Goal: Task Accomplishment & Management: Contribute content

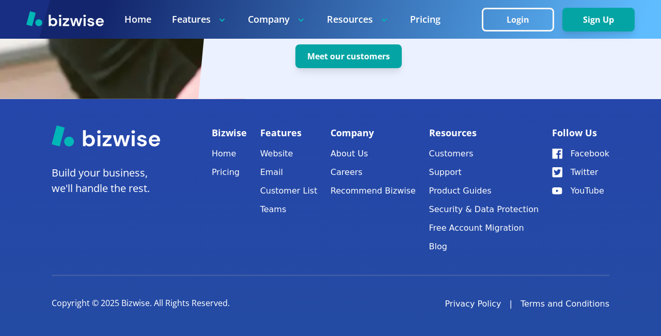
scroll to position [0, 707]
click at [554, 12] on button "Login" at bounding box center [518, 20] width 72 height 24
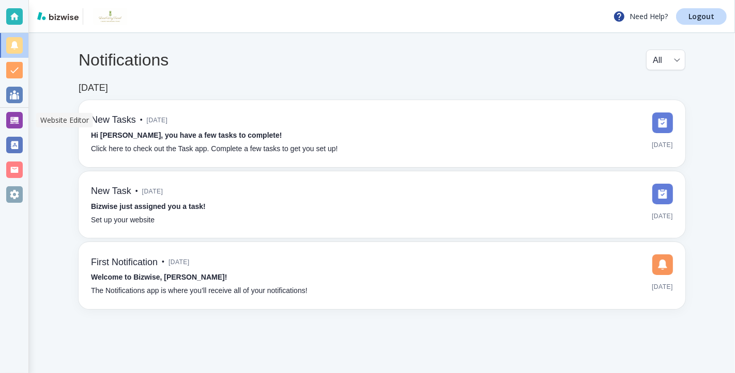
click at [13, 117] on div at bounding box center [14, 120] width 17 height 17
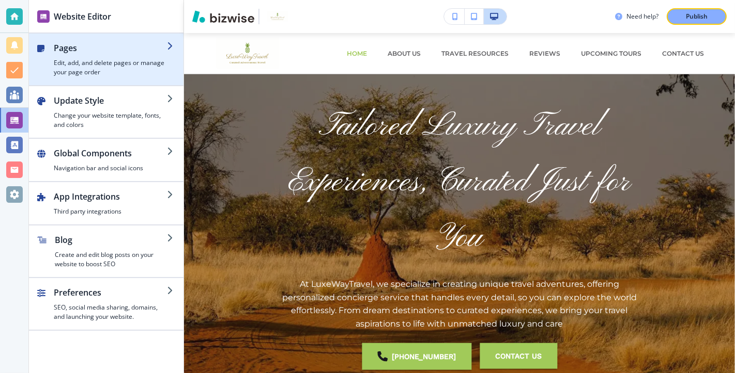
click at [127, 55] on div "button" at bounding box center [110, 56] width 113 height 4
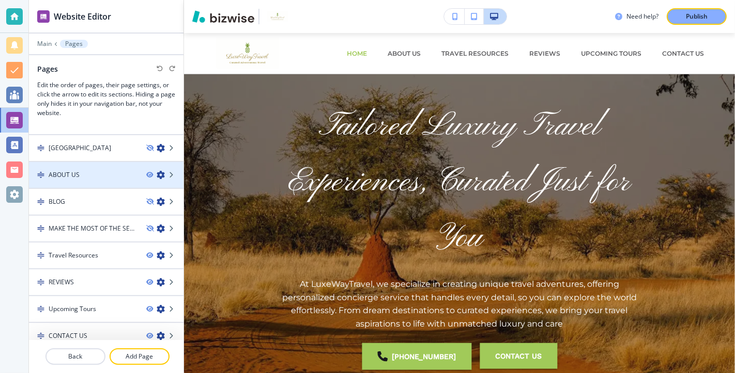
scroll to position [71, 0]
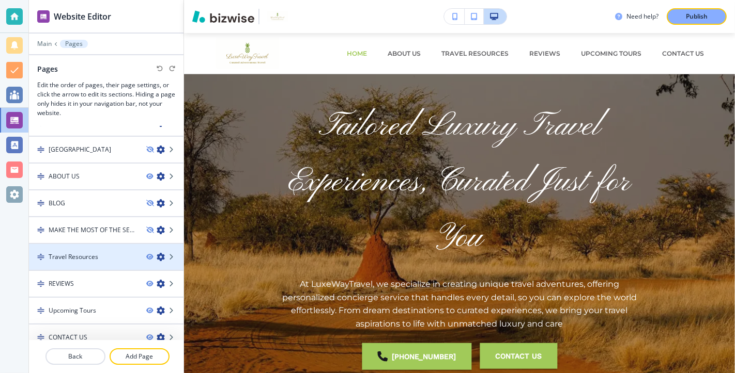
click at [116, 254] on div "Travel Resources" at bounding box center [83, 257] width 109 height 9
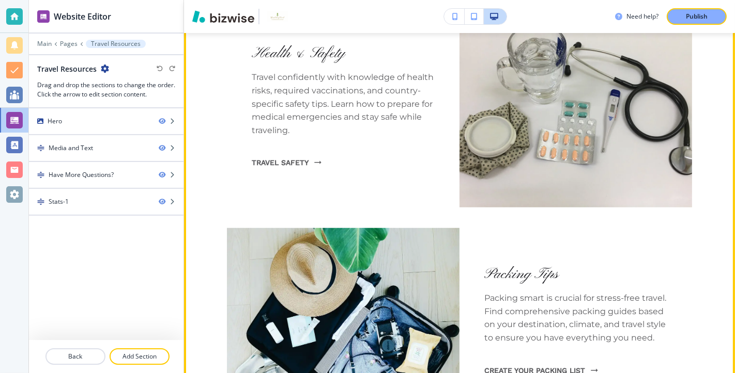
scroll to position [620, 0]
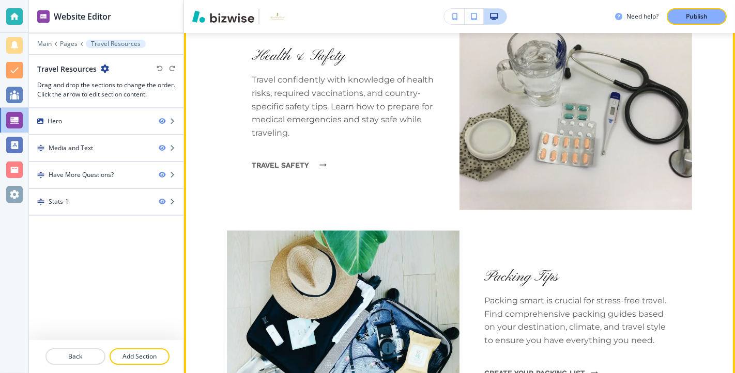
click at [298, 167] on link "Travel Safety" at bounding box center [286, 165] width 69 height 27
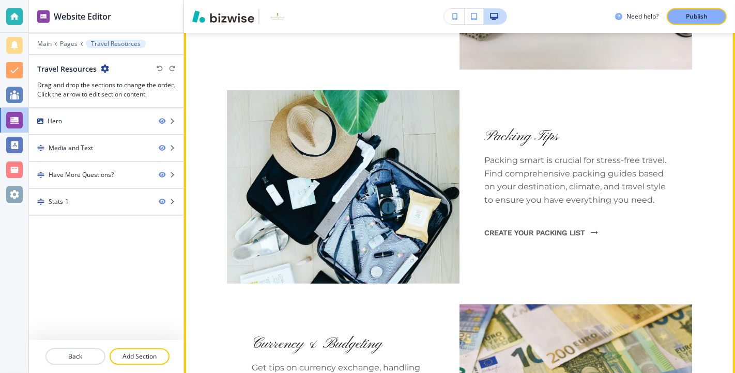
scroll to position [764, 0]
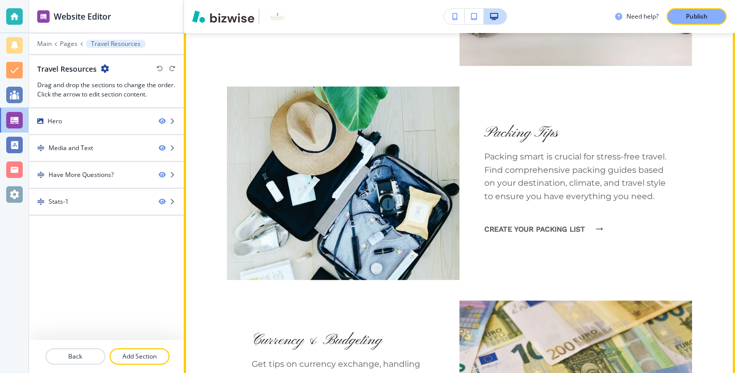
click at [575, 232] on link "Create Your Packing List" at bounding box center [540, 229] width 113 height 27
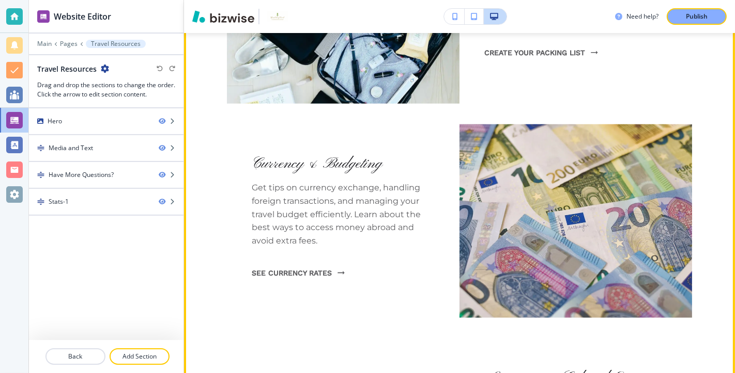
scroll to position [944, 0]
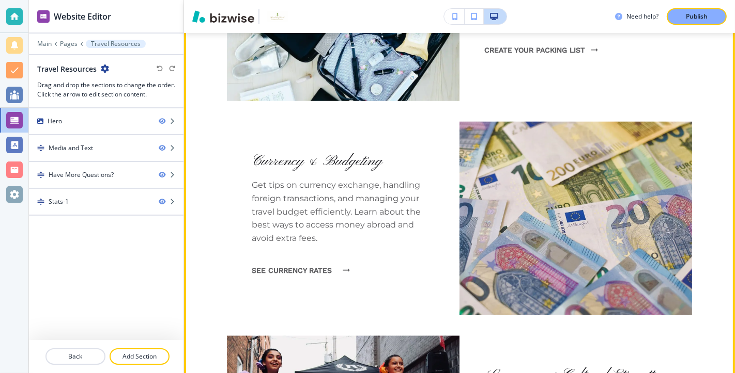
click at [306, 273] on link "See Currency Rates" at bounding box center [298, 270] width 92 height 27
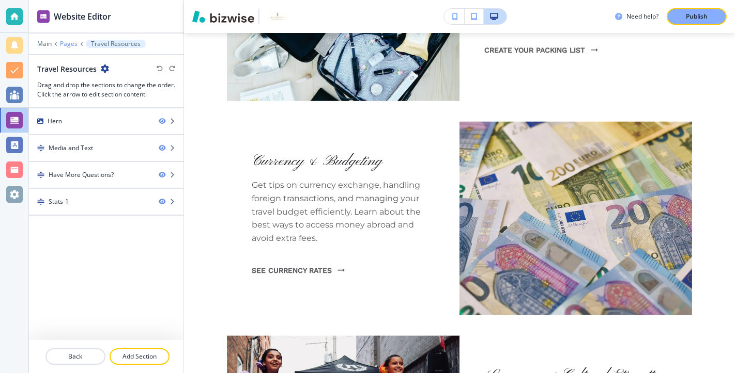
click at [76, 44] on p "Pages" at bounding box center [69, 43] width 18 height 7
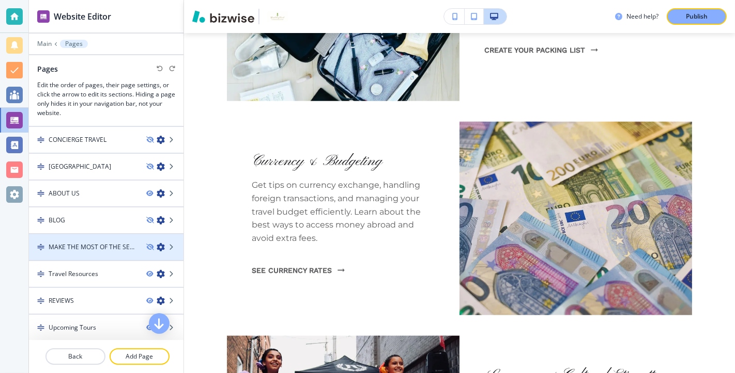
scroll to position [79, 0]
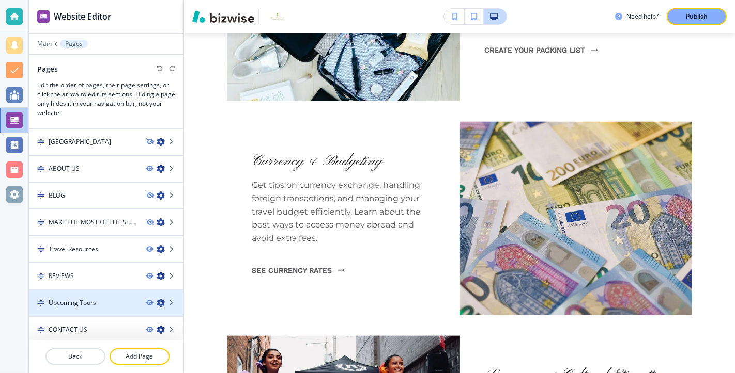
click at [115, 302] on div "Upcoming Tours" at bounding box center [83, 303] width 109 height 9
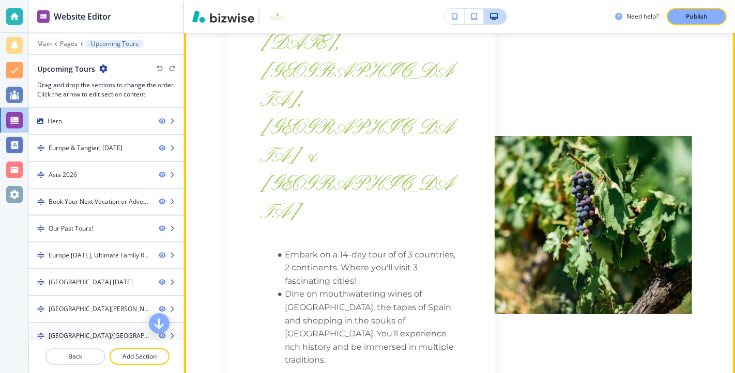
scroll to position [479, 0]
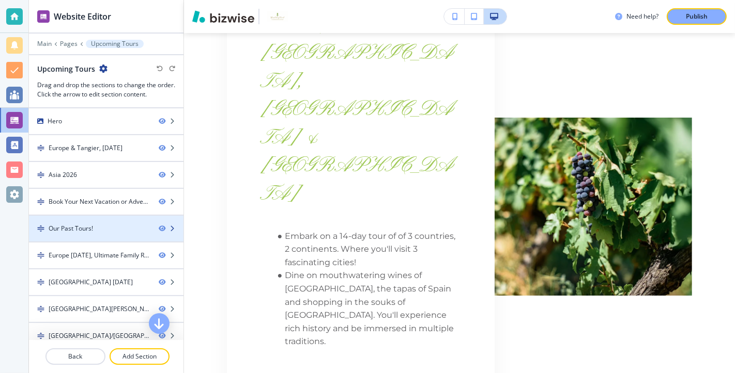
click at [136, 218] on div at bounding box center [106, 220] width 154 height 8
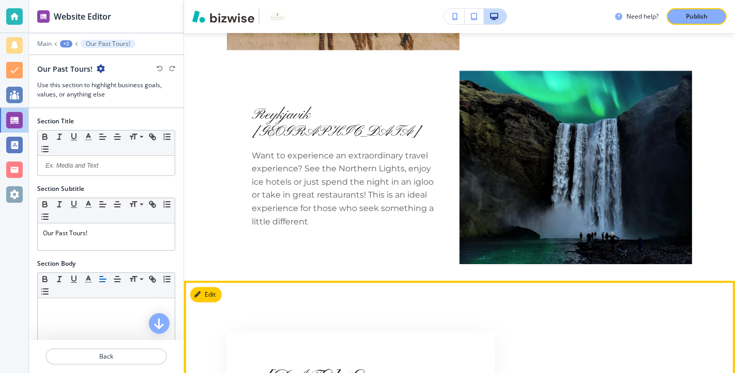
scroll to position [2466, 0]
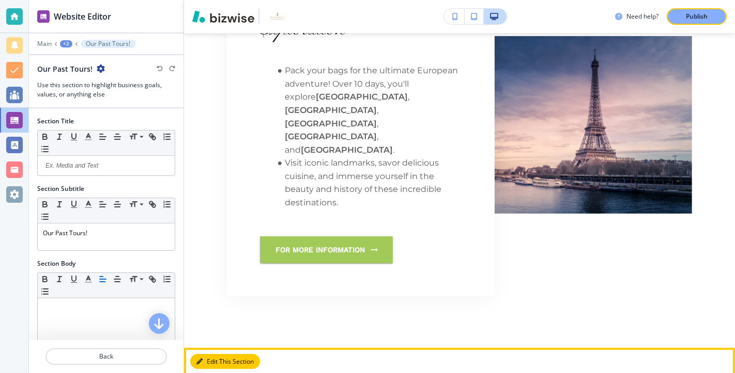
click at [208, 354] on button "Edit This Section" at bounding box center [225, 361] width 70 height 15
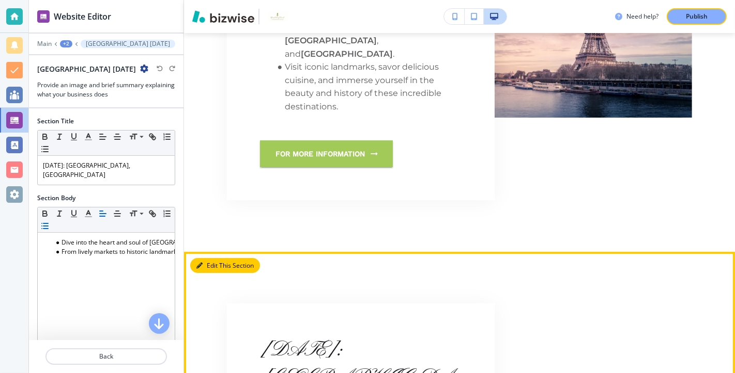
scroll to position [2849, 0]
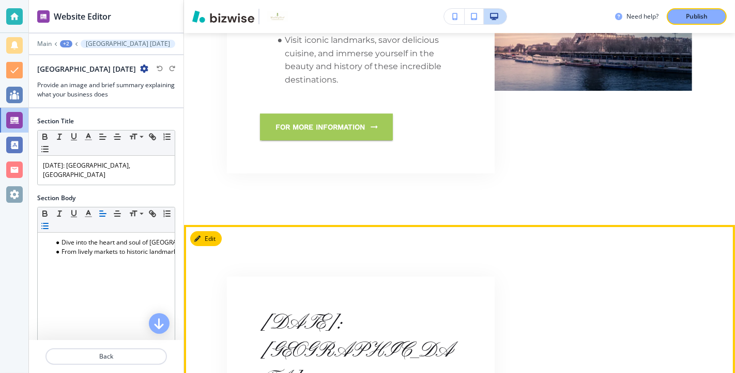
drag, startPoint x: 190, startPoint y: 34, endPoint x: 208, endPoint y: 88, distance: 57.2
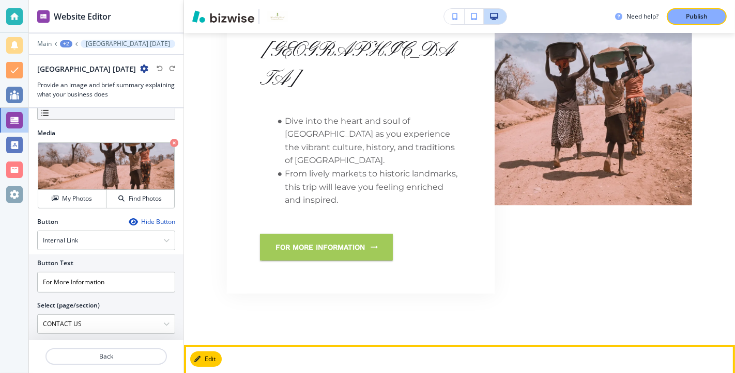
scroll to position [3189, 0]
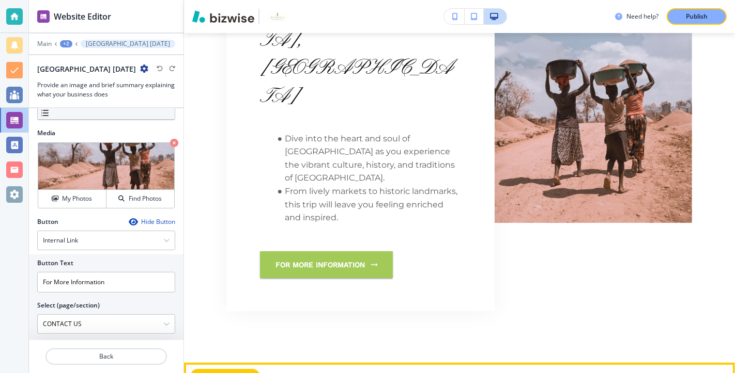
click at [205, 369] on button "Edit This Section" at bounding box center [225, 376] width 70 height 15
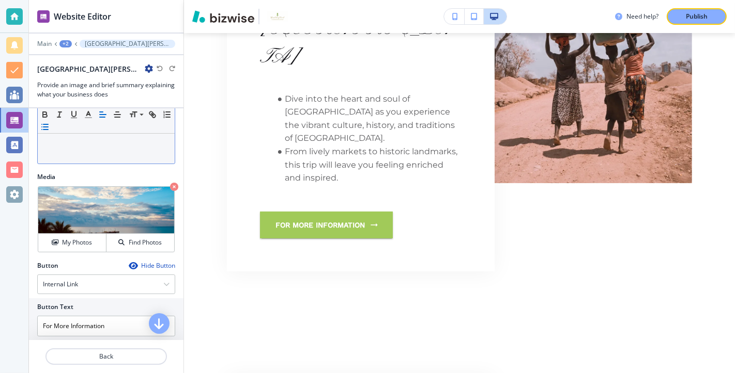
scroll to position [207, 0]
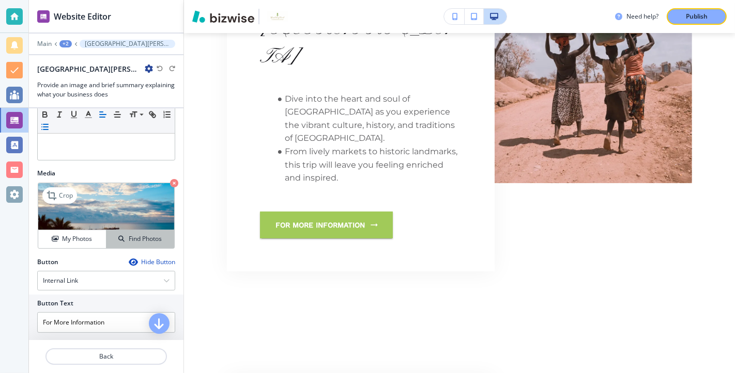
click at [145, 235] on h4 "Find Photos" at bounding box center [145, 239] width 33 height 9
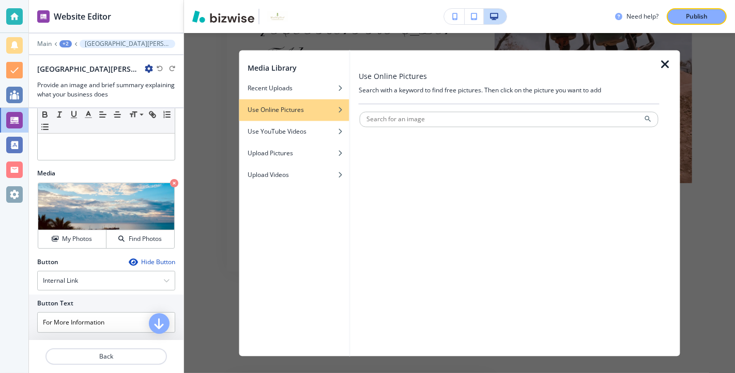
click at [440, 128] on div at bounding box center [509, 130] width 299 height 6
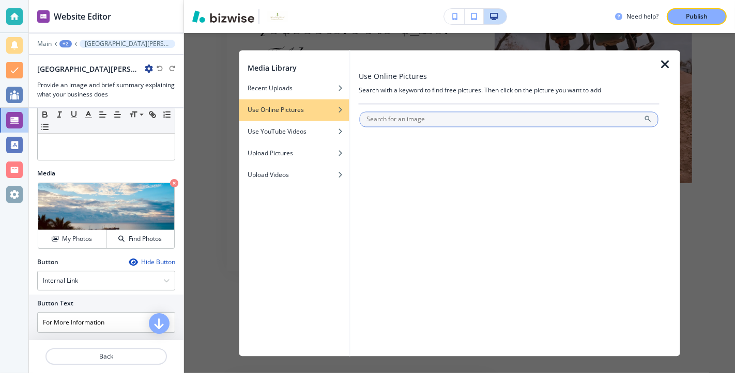
click at [442, 122] on input "text" at bounding box center [509, 119] width 299 height 15
type input "j"
type input "n"
type input "m"
type input "[GEOGRAPHIC_DATA][PERSON_NAME]"
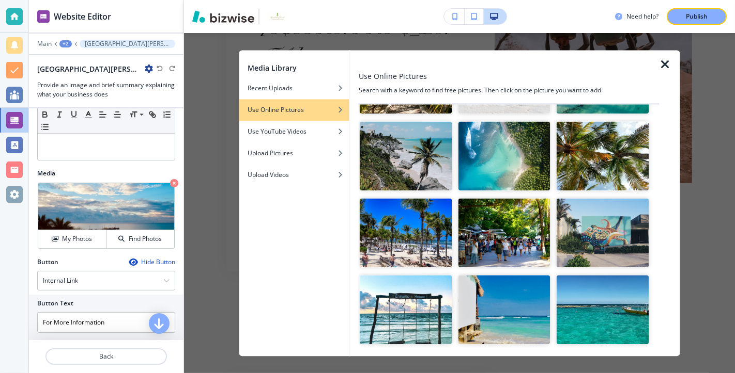
scroll to position [472, 0]
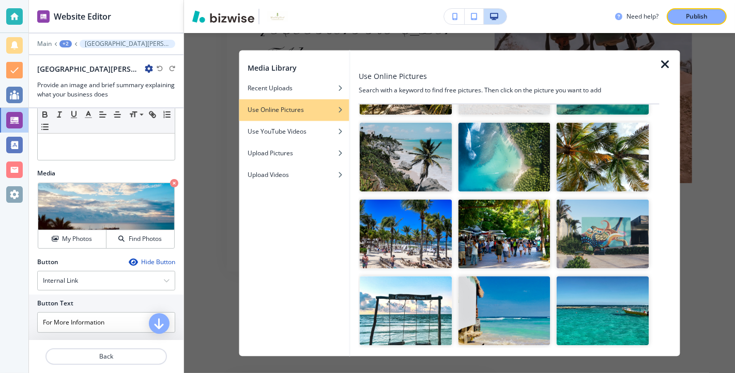
click at [414, 246] on img "button" at bounding box center [406, 234] width 92 height 69
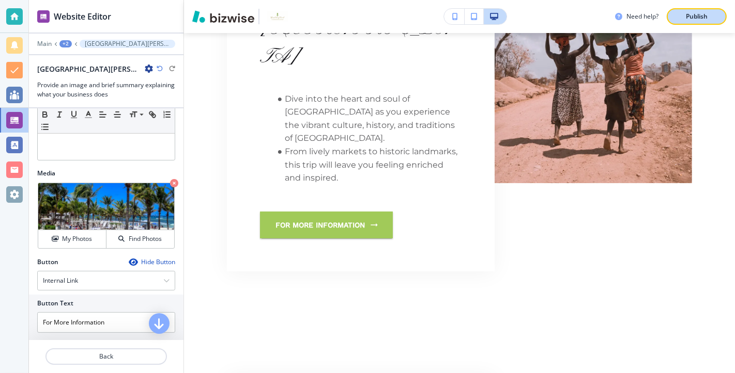
click at [700, 17] on p "Publish" at bounding box center [696, 16] width 22 height 9
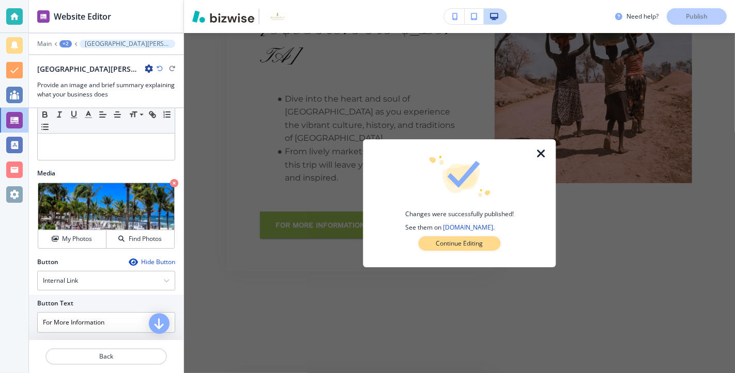
click at [461, 245] on p "Continue Editing" at bounding box center [459, 243] width 47 height 9
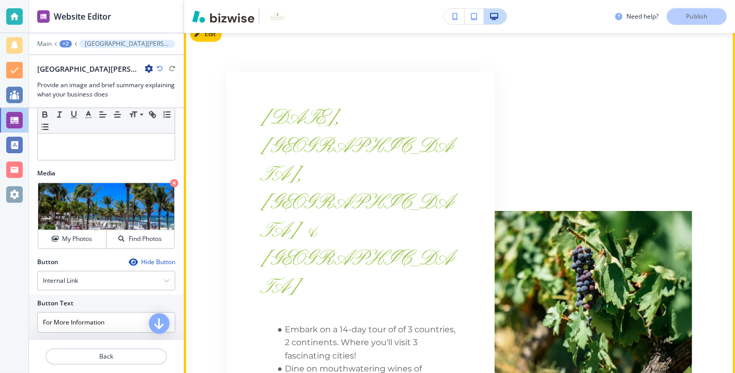
scroll to position [512, 0]
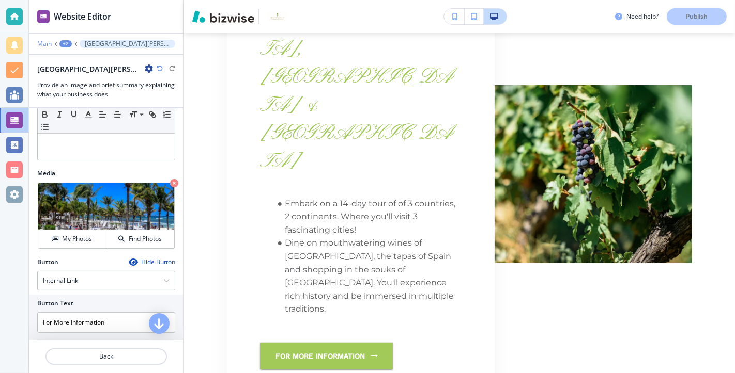
click at [44, 46] on p "Main" at bounding box center [44, 43] width 14 height 7
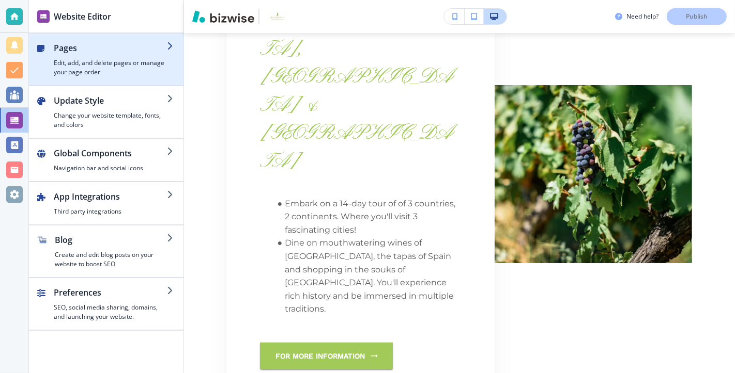
click at [150, 64] on h4 "Edit, add, and delete pages or manage your page order" at bounding box center [110, 67] width 113 height 19
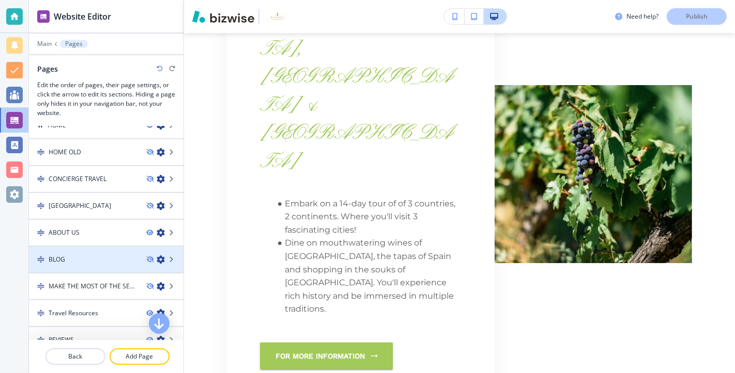
scroll to position [0, 0]
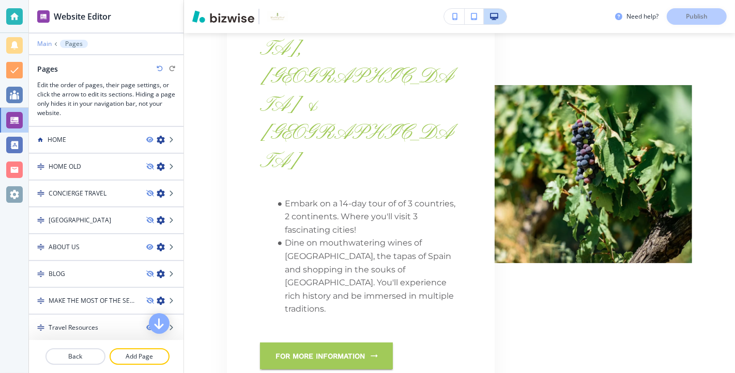
click at [42, 44] on p "Main" at bounding box center [44, 43] width 14 height 7
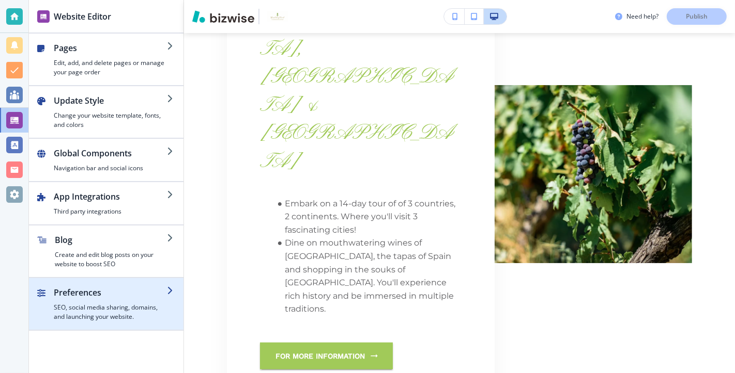
click at [145, 291] on h2 "Preferences" at bounding box center [110, 293] width 113 height 12
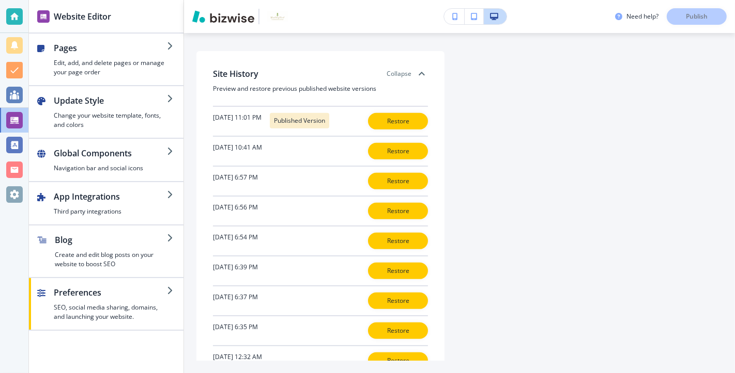
scroll to position [325, 0]
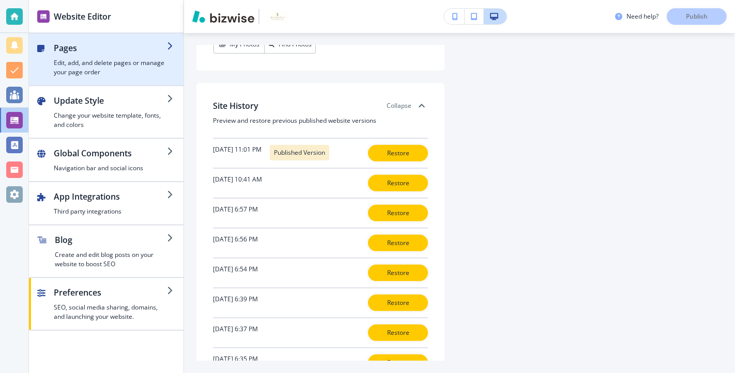
click at [139, 72] on h4 "Edit, add, and delete pages or manage your page order" at bounding box center [110, 67] width 113 height 19
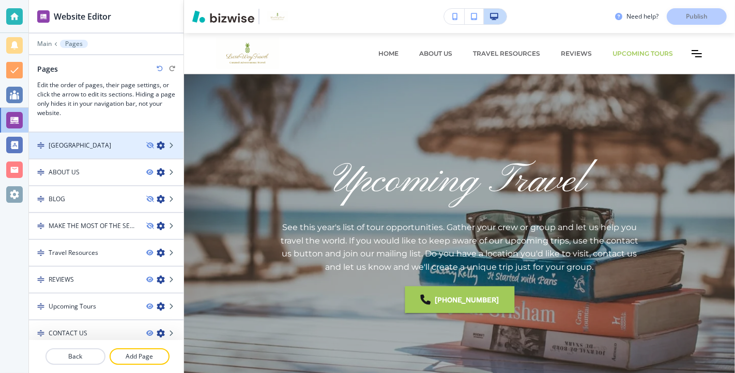
scroll to position [79, 0]
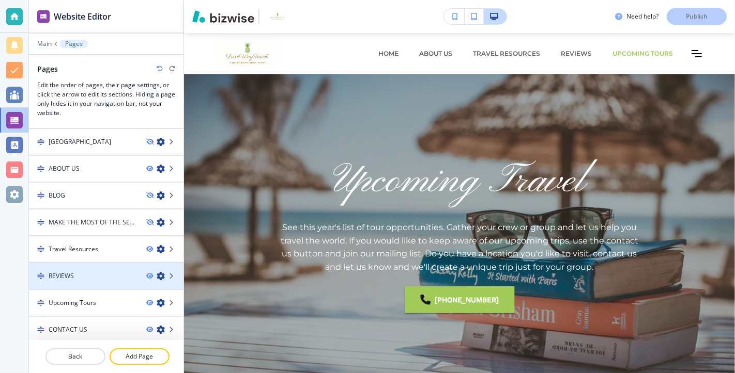
click at [122, 272] on div "REVIEWS" at bounding box center [83, 276] width 109 height 9
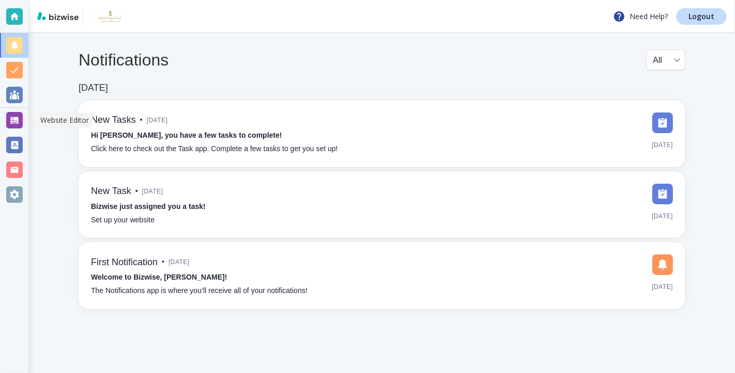
click at [17, 120] on div at bounding box center [14, 120] width 17 height 17
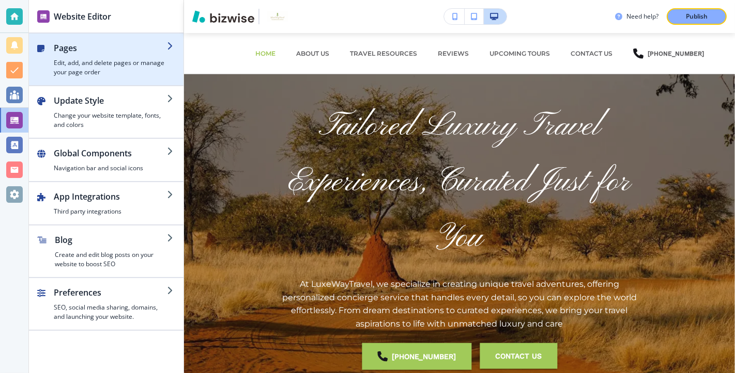
click at [133, 51] on h2 "Pages" at bounding box center [110, 48] width 113 height 12
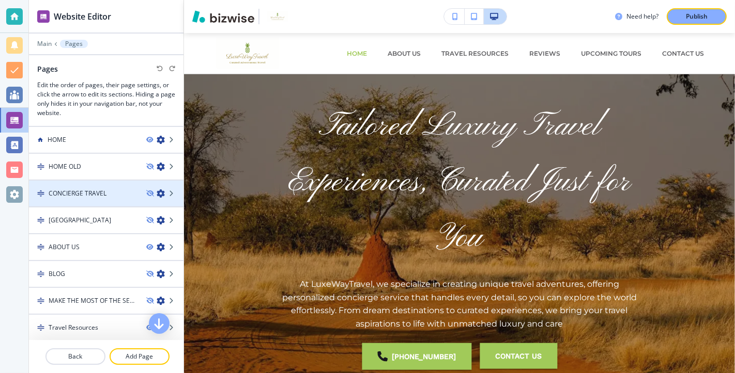
click at [116, 192] on div "CONCIERGE TRAVEL" at bounding box center [83, 193] width 109 height 9
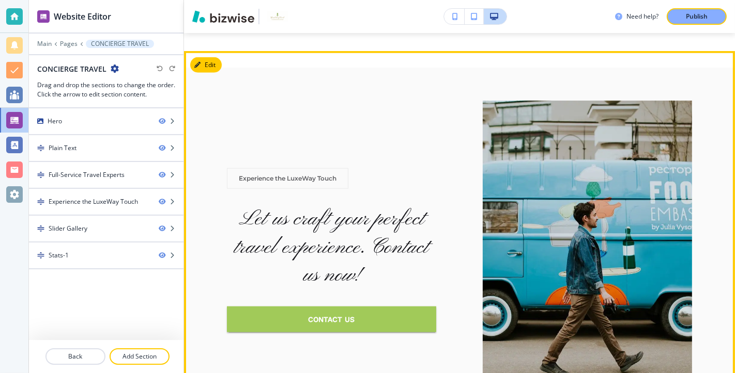
scroll to position [871, 0]
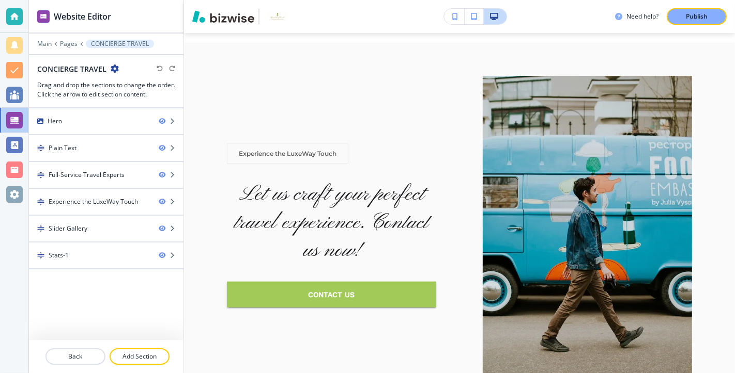
click at [70, 38] on div at bounding box center [106, 37] width 154 height 6
click at [67, 45] on p "Pages" at bounding box center [69, 43] width 18 height 7
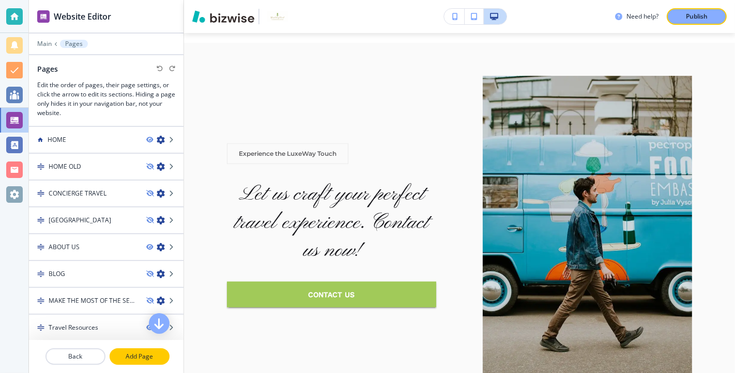
click at [130, 355] on p "Add Page" at bounding box center [140, 356] width 58 height 9
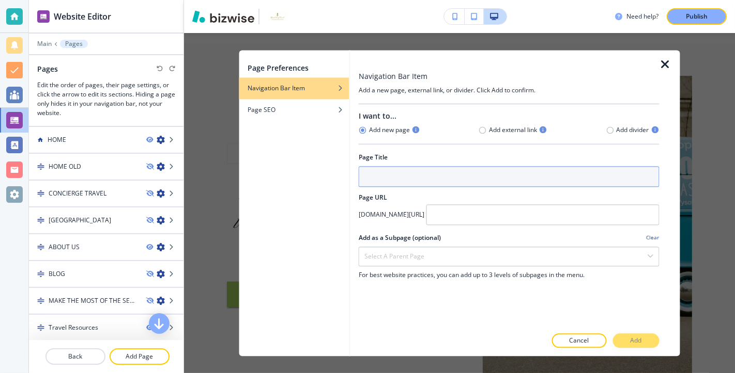
click at [398, 178] on input "text" at bounding box center [508, 176] width 301 height 21
type input "P"
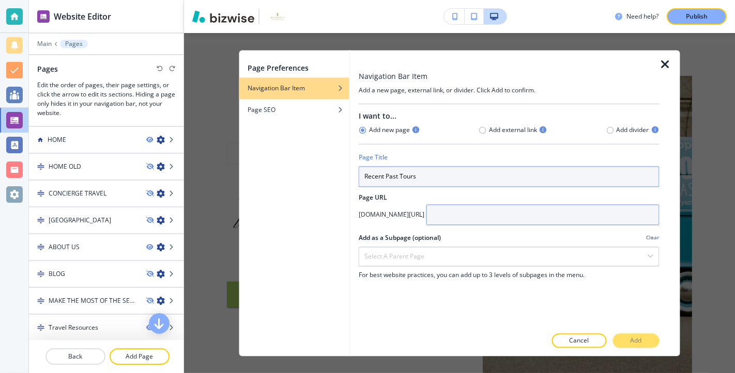
type input "Recent Past Tours"
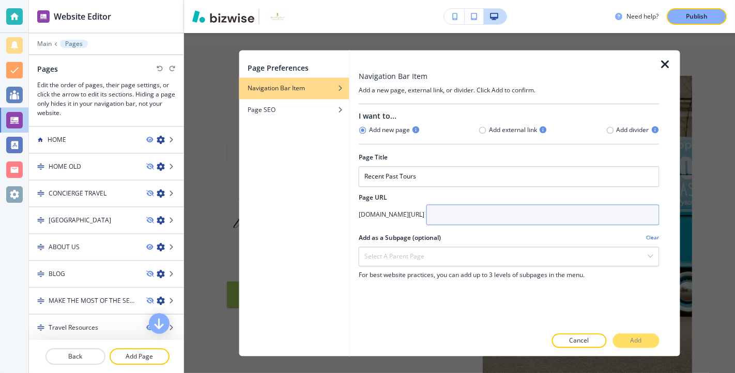
click at [448, 217] on input "text" at bounding box center [542, 215] width 233 height 21
type input "pasttours"
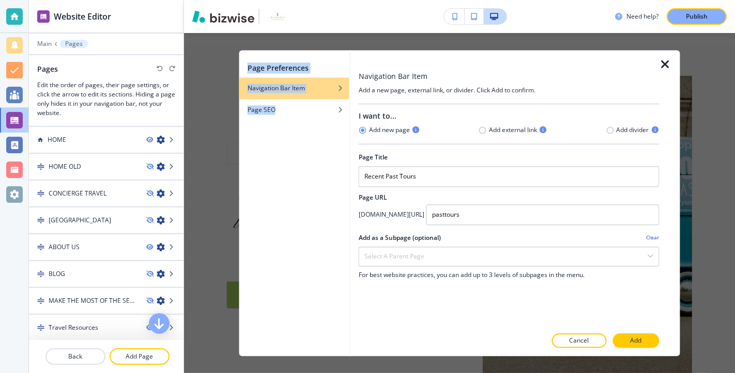
drag, startPoint x: 254, startPoint y: 182, endPoint x: 399, endPoint y: 69, distance: 183.7
click at [410, 61] on div "Page Preferences Navigation Bar Item Page SEO Navigation Bar Item Add a new pag…" at bounding box center [459, 203] width 441 height 306
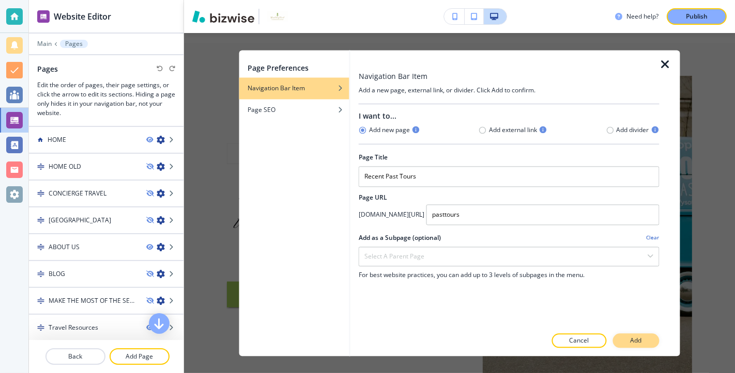
click at [643, 339] on button "Add" at bounding box center [635, 341] width 46 height 14
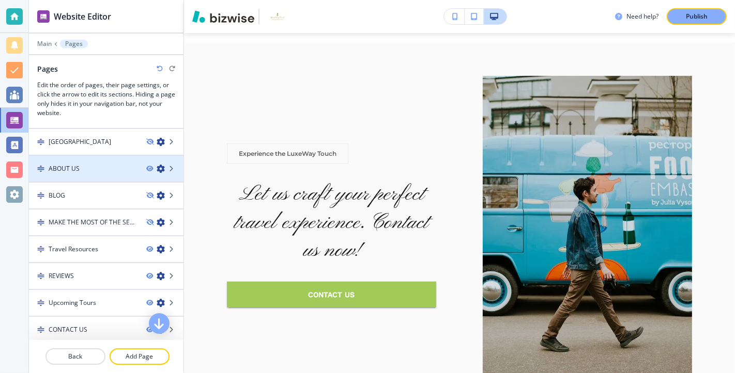
scroll to position [105, 0]
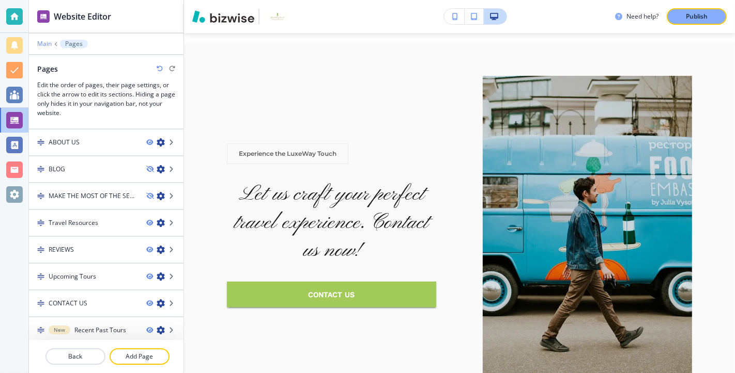
click at [45, 43] on p "Main" at bounding box center [44, 43] width 14 height 7
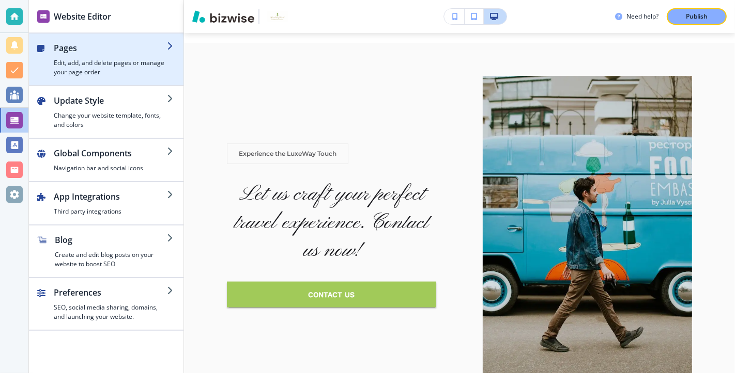
click at [137, 65] on h4 "Edit, add, and delete pages or manage your page order" at bounding box center [110, 67] width 113 height 19
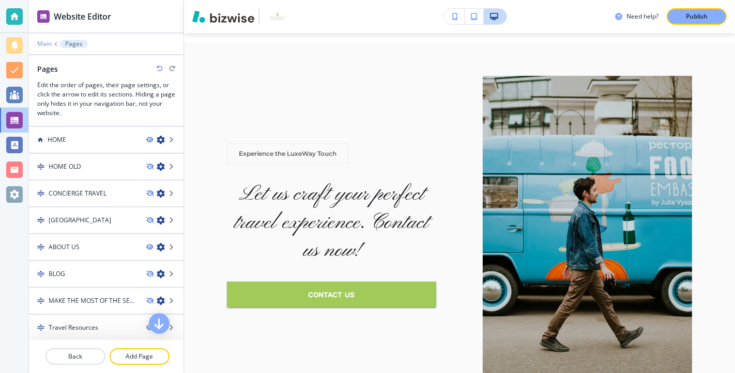
click at [43, 42] on p "Main" at bounding box center [44, 43] width 14 height 7
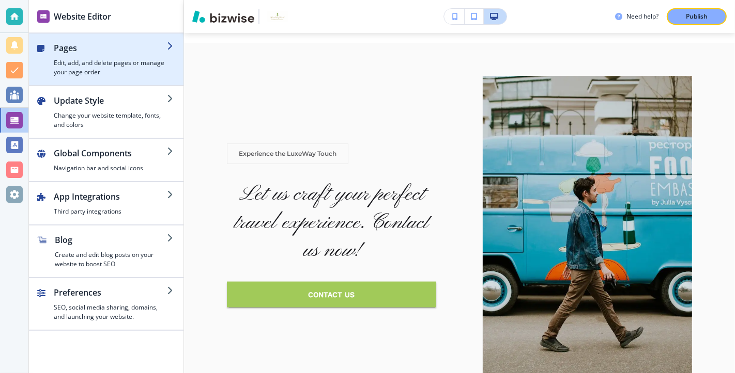
click at [116, 55] on div "button" at bounding box center [110, 56] width 113 height 4
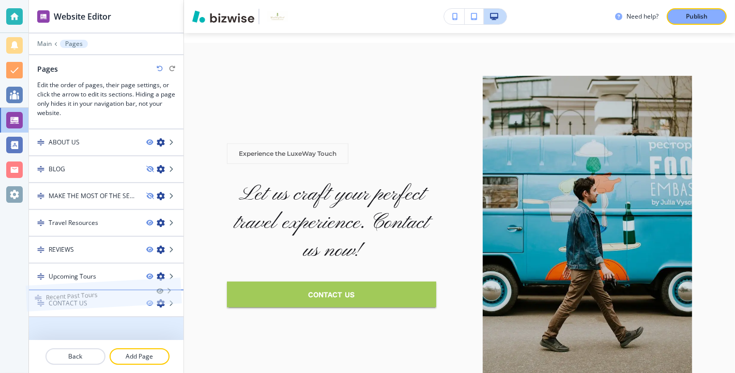
drag, startPoint x: 107, startPoint y: 326, endPoint x: 104, endPoint y: 279, distance: 47.1
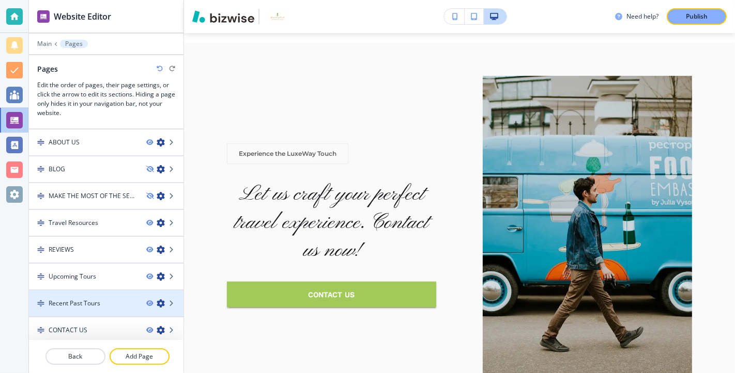
click at [119, 299] on div "Recent Past Tours" at bounding box center [83, 303] width 109 height 9
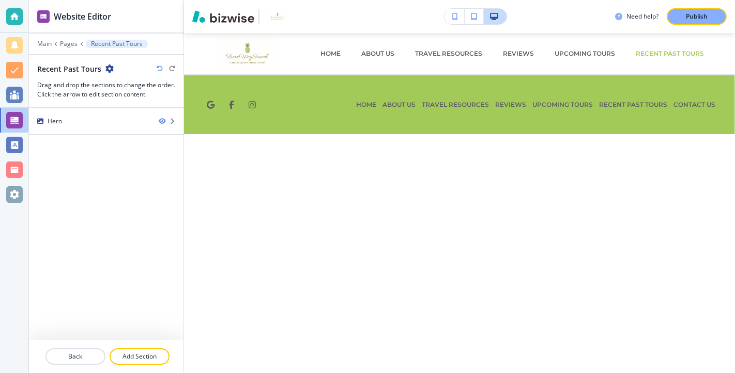
scroll to position [0, 0]
click at [68, 44] on p "Pages" at bounding box center [69, 43] width 18 height 7
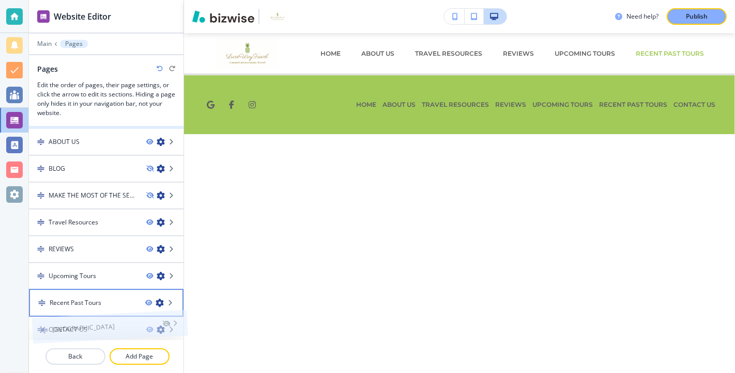
drag, startPoint x: 107, startPoint y: 215, endPoint x: 110, endPoint y: 308, distance: 93.5
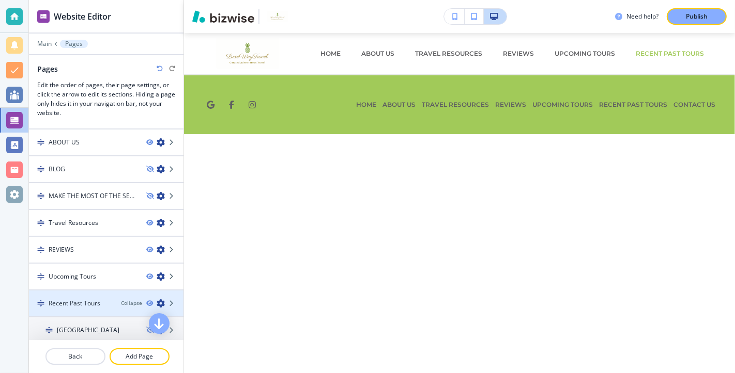
scroll to position [105, 0]
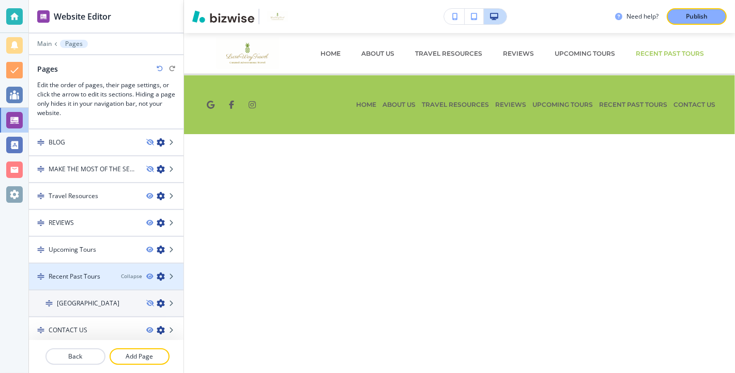
click at [108, 282] on div at bounding box center [106, 286] width 154 height 8
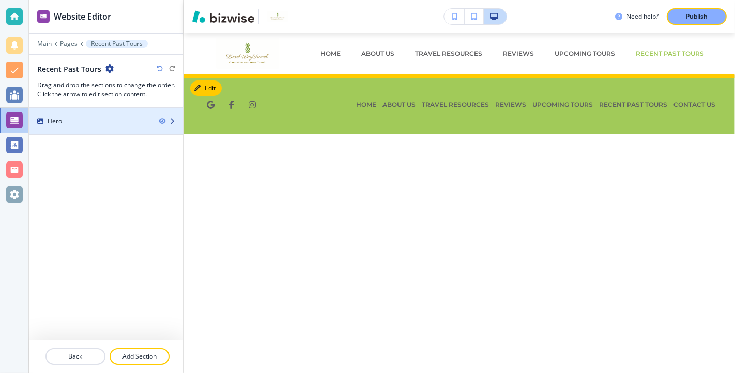
click at [96, 117] on div "Hero" at bounding box center [89, 121] width 121 height 9
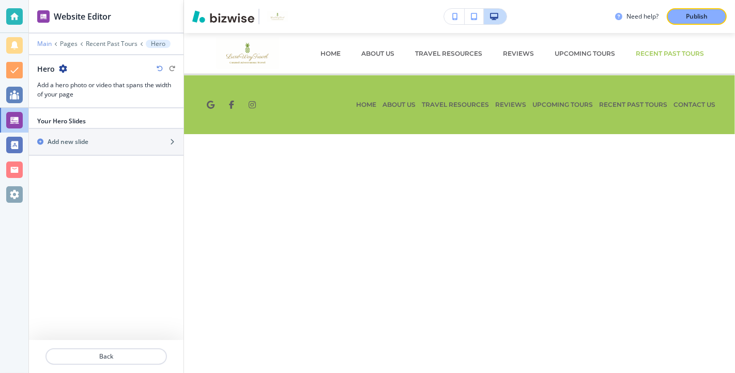
click at [46, 44] on p "Main" at bounding box center [44, 43] width 14 height 7
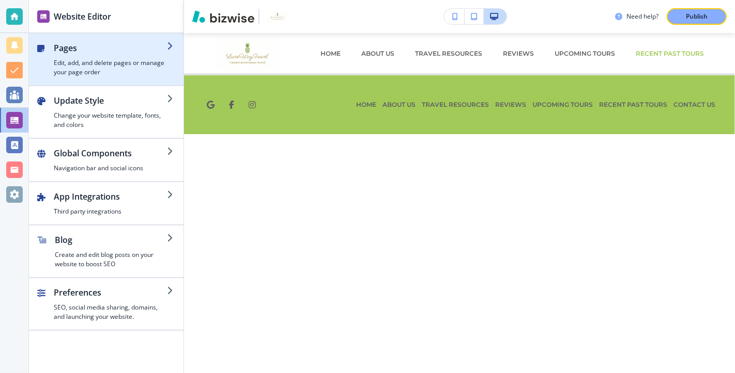
click at [122, 44] on h2 "Pages" at bounding box center [110, 48] width 113 height 12
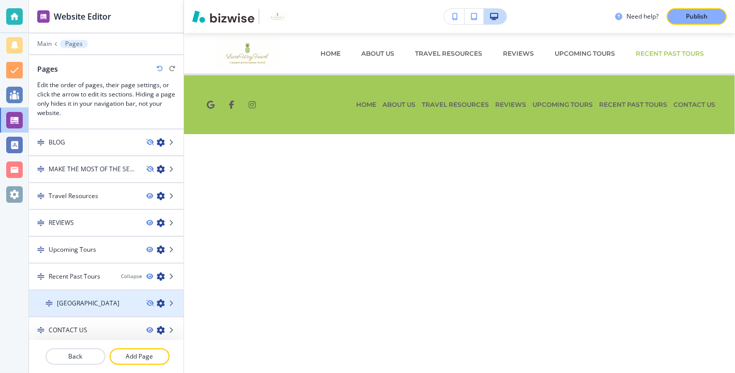
click at [118, 308] on div at bounding box center [106, 312] width 154 height 8
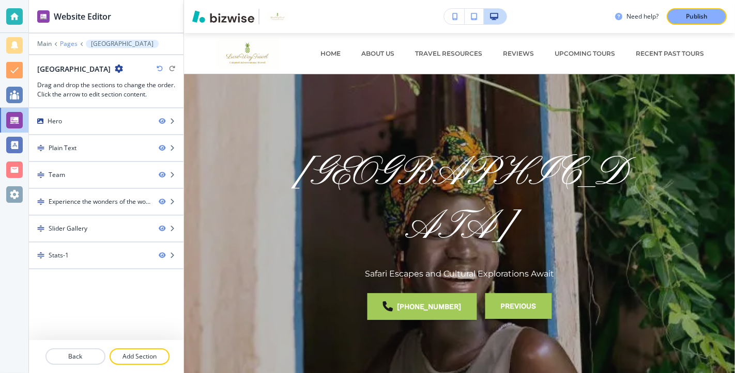
click at [69, 42] on p "Pages" at bounding box center [69, 43] width 18 height 7
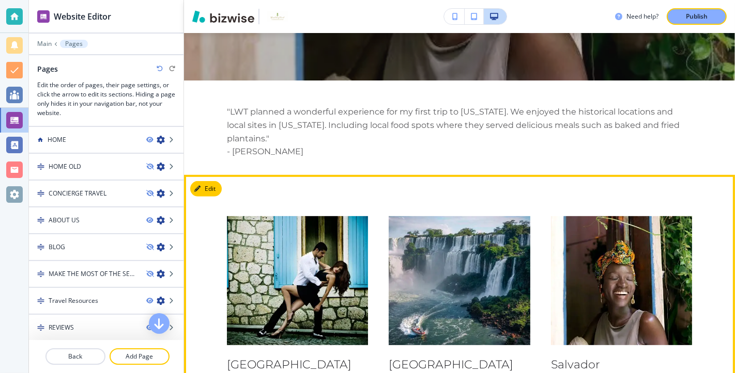
scroll to position [214, 0]
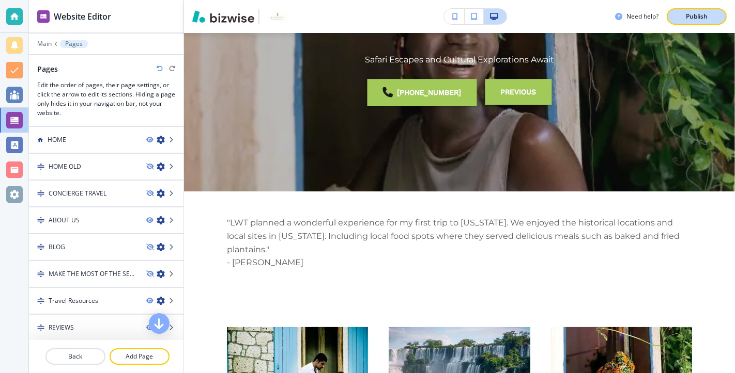
click at [699, 19] on p "Publish" at bounding box center [696, 16] width 22 height 9
